Goal: Task Accomplishment & Management: Use online tool/utility

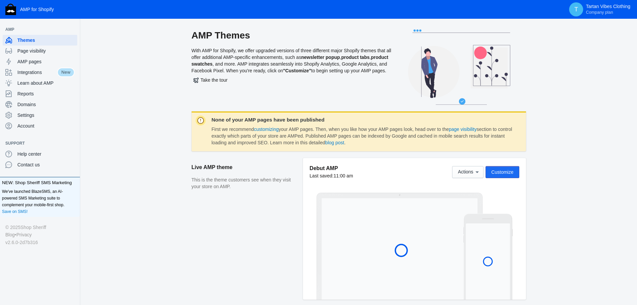
click at [509, 173] on span "Customize" at bounding box center [502, 171] width 22 height 5
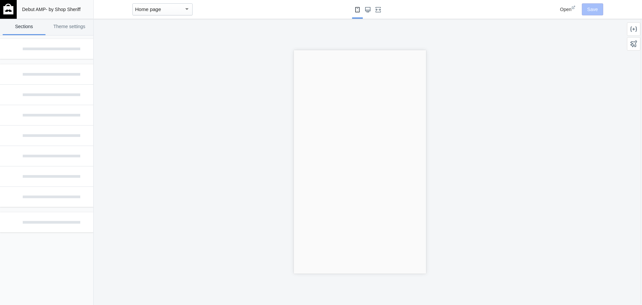
click at [169, 11] on div "Home page" at bounding box center [159, 9] width 49 height 8
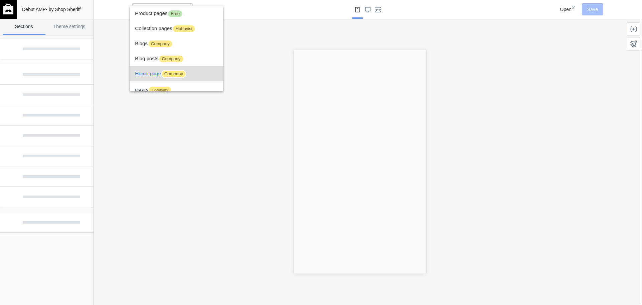
scroll to position [25, 0]
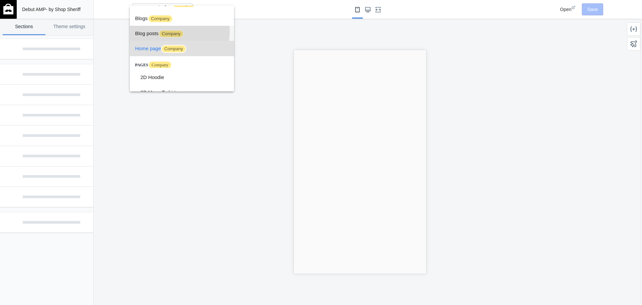
drag, startPoint x: 151, startPoint y: 30, endPoint x: 76, endPoint y: 27, distance: 74.4
click at [151, 30] on span "Blog posts Company" at bounding box center [182, 33] width 94 height 15
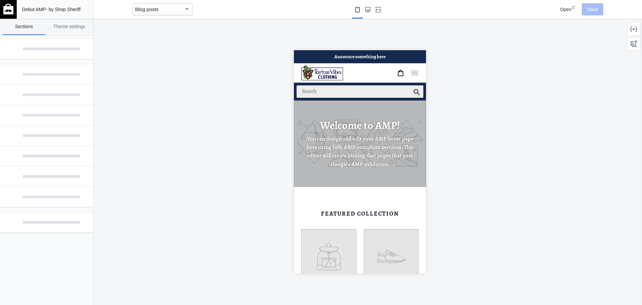
click at [565, 11] on span "Open" at bounding box center [565, 9] width 11 height 5
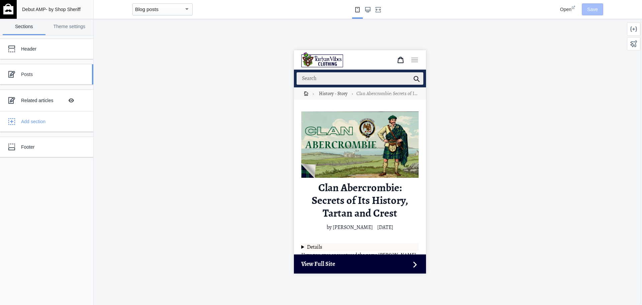
click at [24, 75] on div "Posts" at bounding box center [50, 74] width 58 height 7
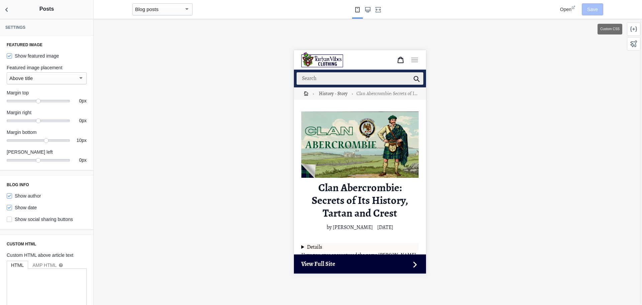
click at [635, 28] on icon at bounding box center [634, 29] width 7 height 7
